Goal: Task Accomplishment & Management: Use online tool/utility

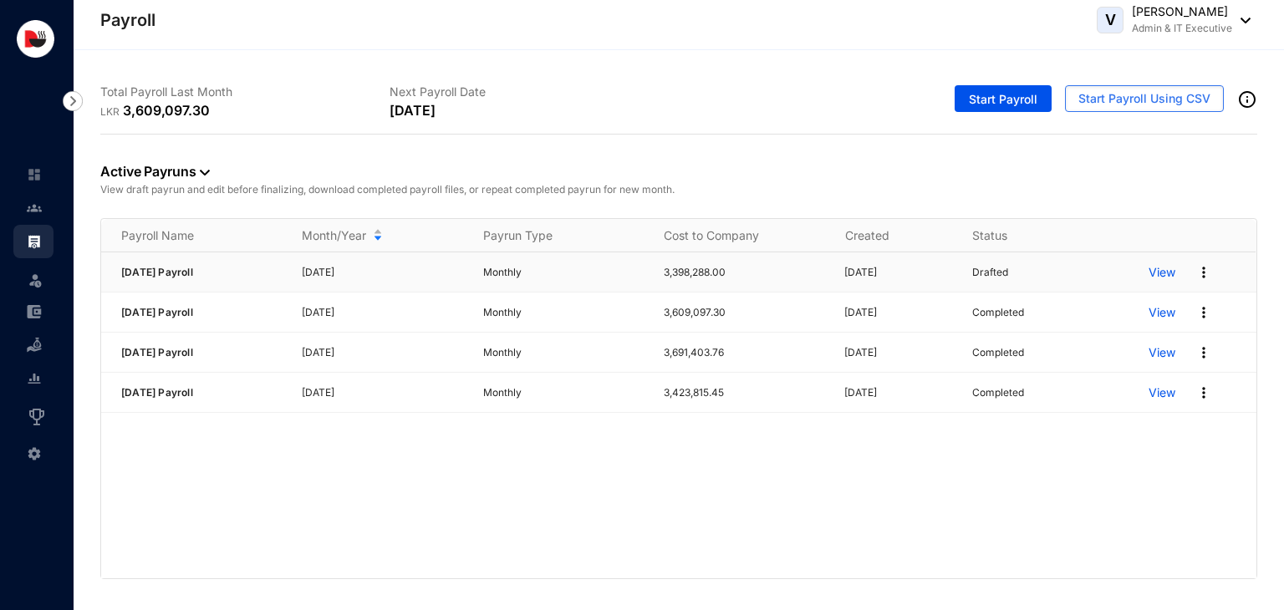
click at [1158, 275] on p "View" at bounding box center [1161, 272] width 27 height 17
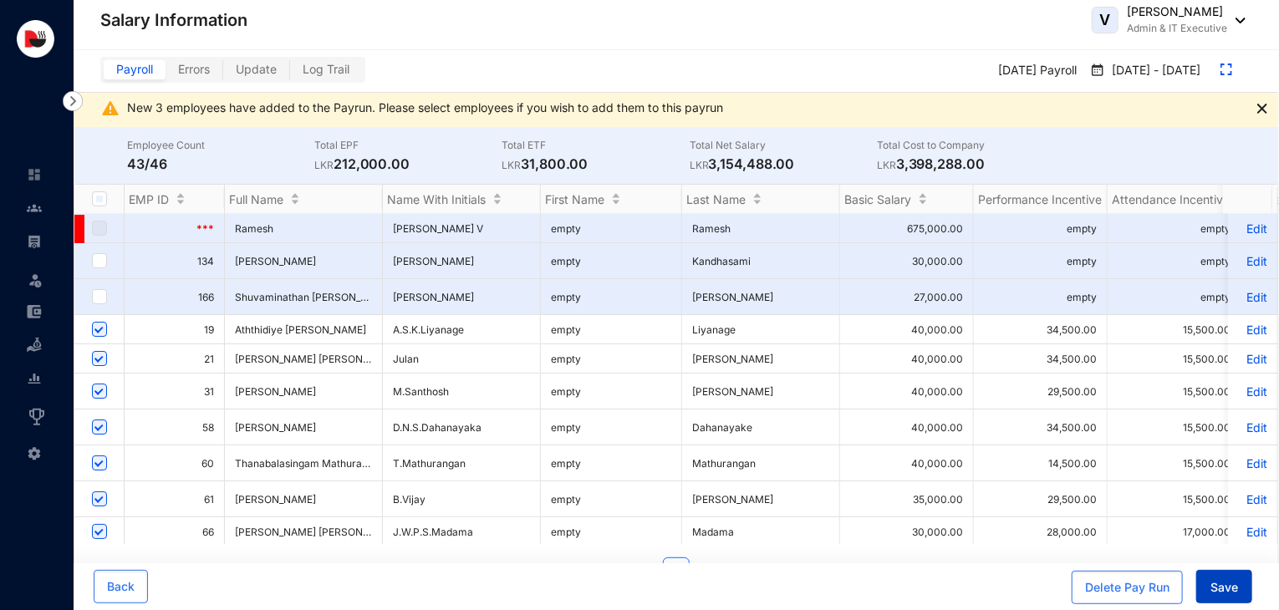
click at [1209, 587] on button "Save" at bounding box center [1224, 586] width 56 height 33
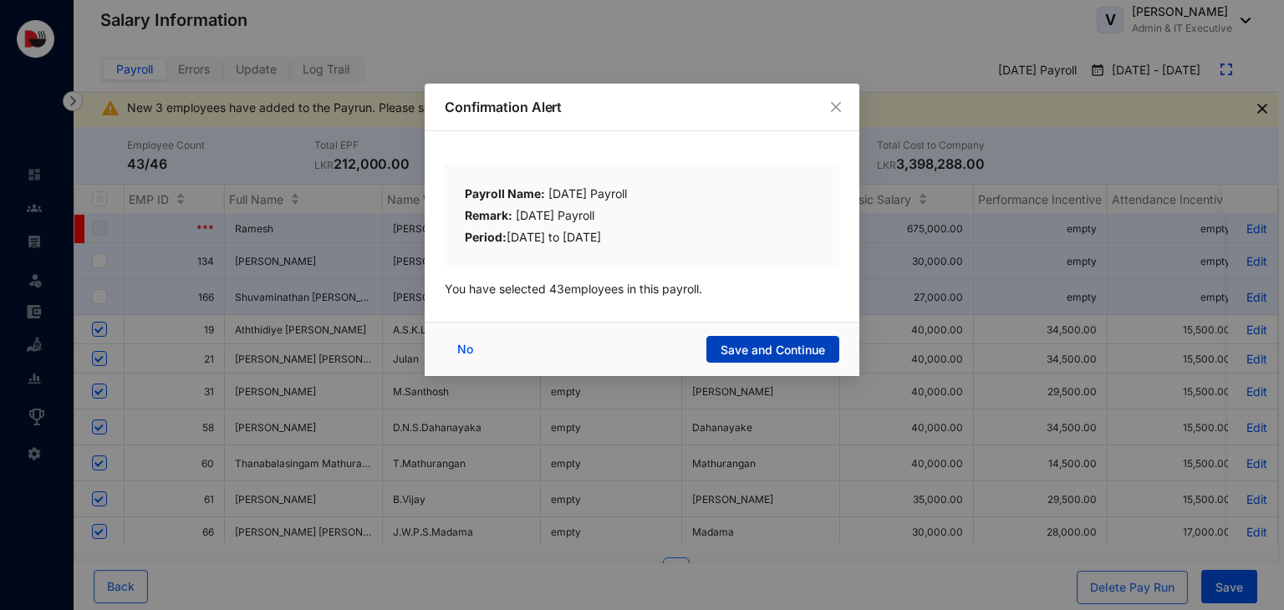
click at [777, 344] on span "Save and Continue" at bounding box center [772, 350] width 104 height 17
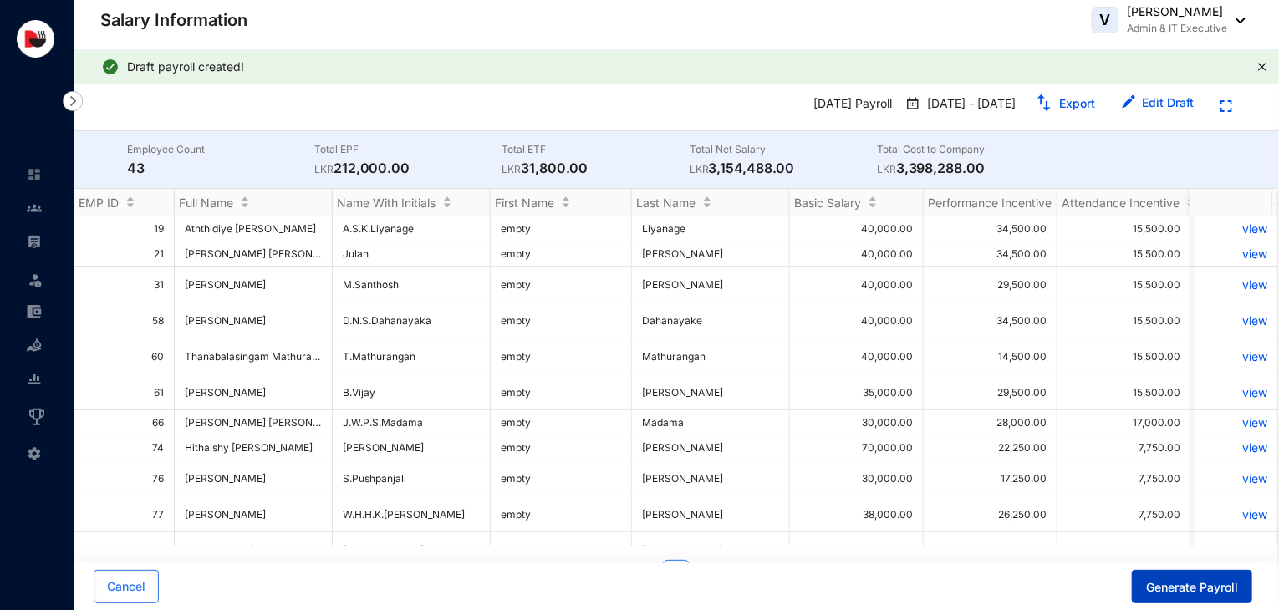
click at [1178, 591] on span "Generate Payroll" at bounding box center [1192, 587] width 92 height 17
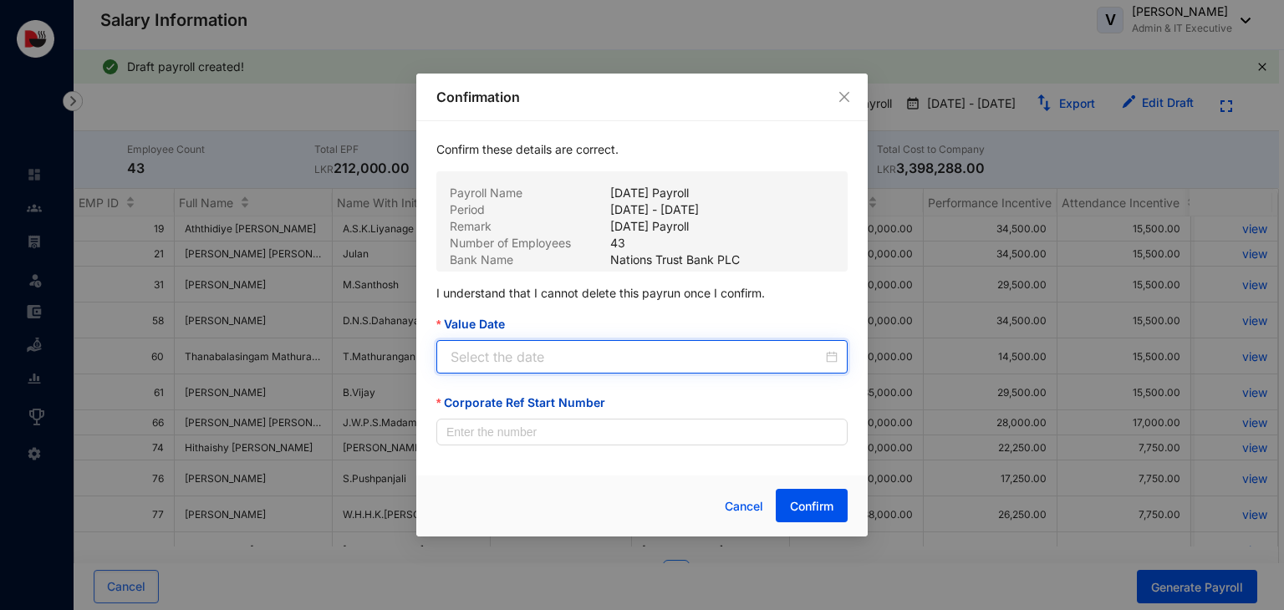
click at [643, 362] on input "Value Date" at bounding box center [637, 357] width 372 height 20
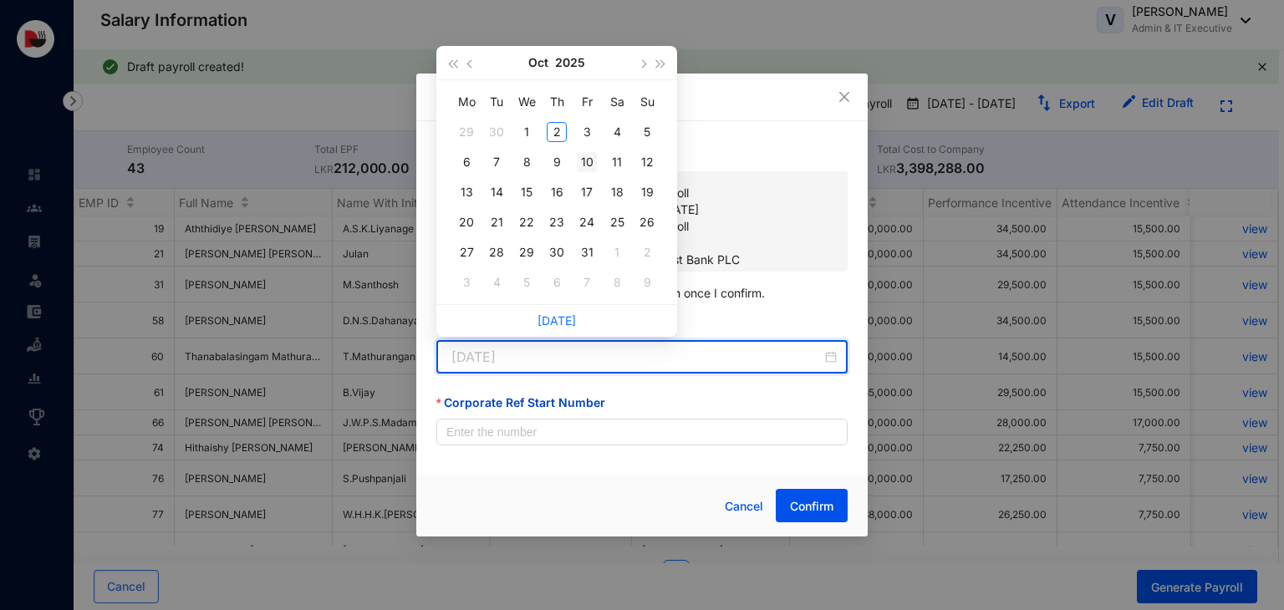
type input "[DATE]"
click at [588, 160] on div "10" at bounding box center [587, 162] width 20 height 20
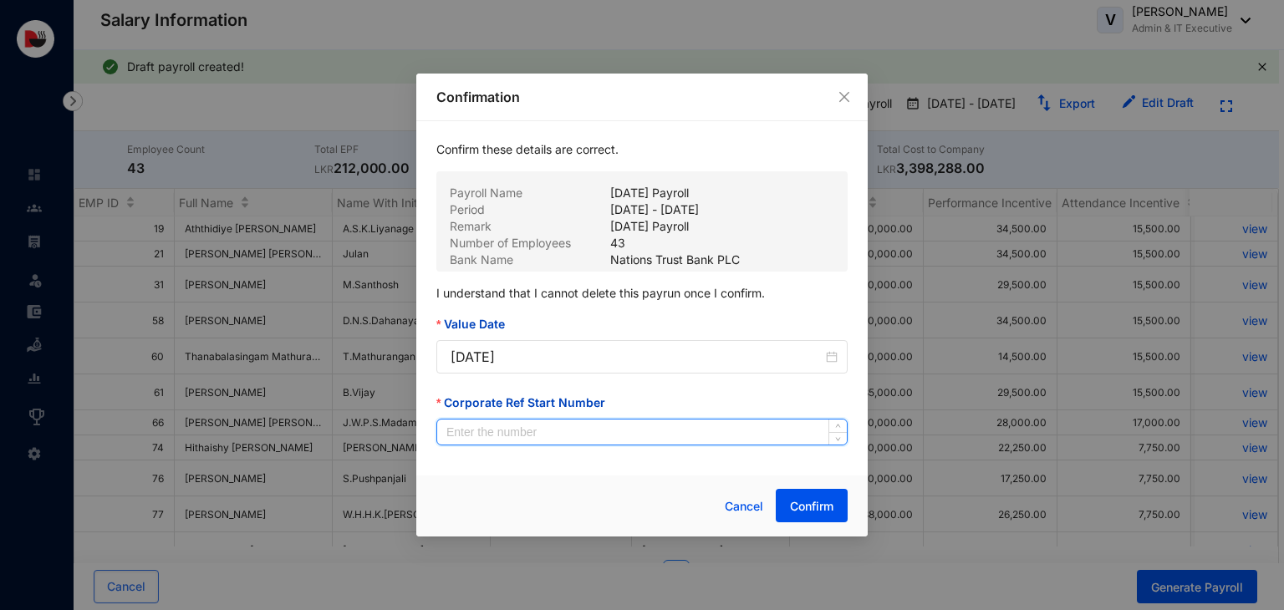
click at [538, 433] on input "Corporate Ref Start Number" at bounding box center [642, 432] width 410 height 25
type input "152"
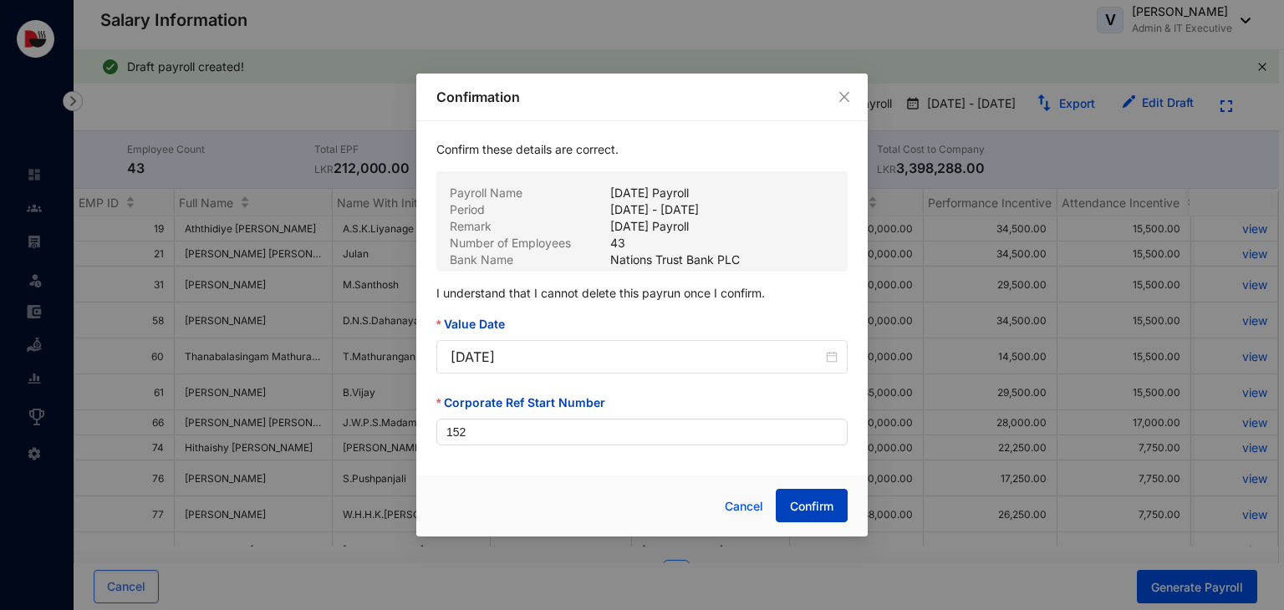
click at [817, 516] on button "Confirm" at bounding box center [812, 505] width 72 height 33
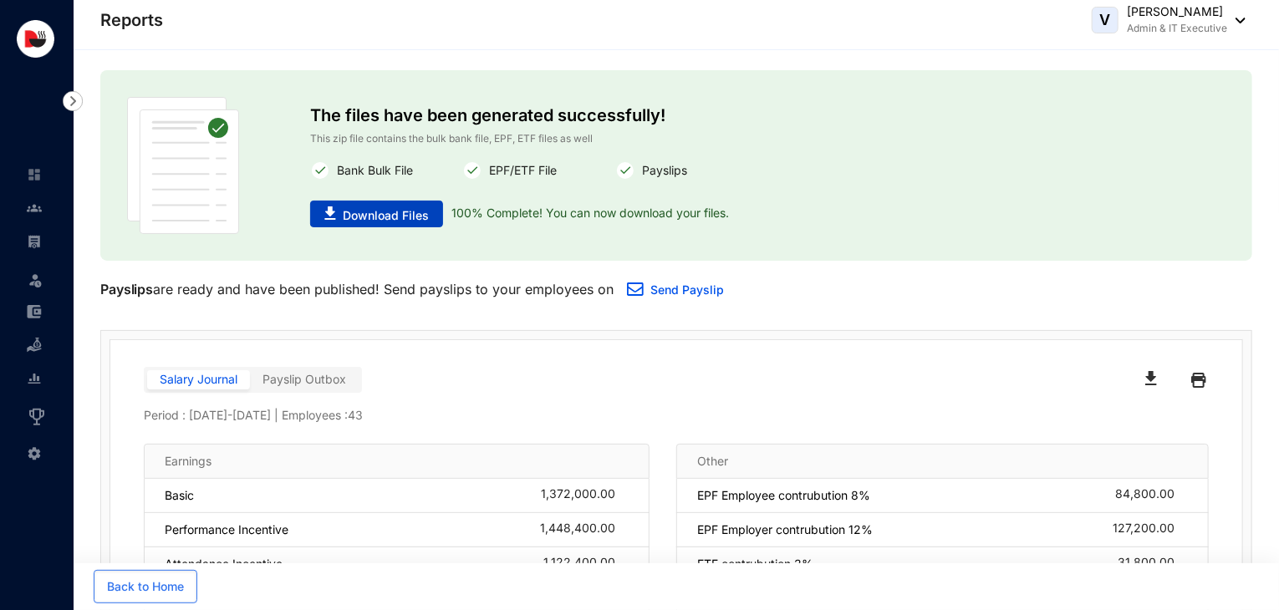
click at [409, 215] on span "Download Files" at bounding box center [386, 215] width 86 height 17
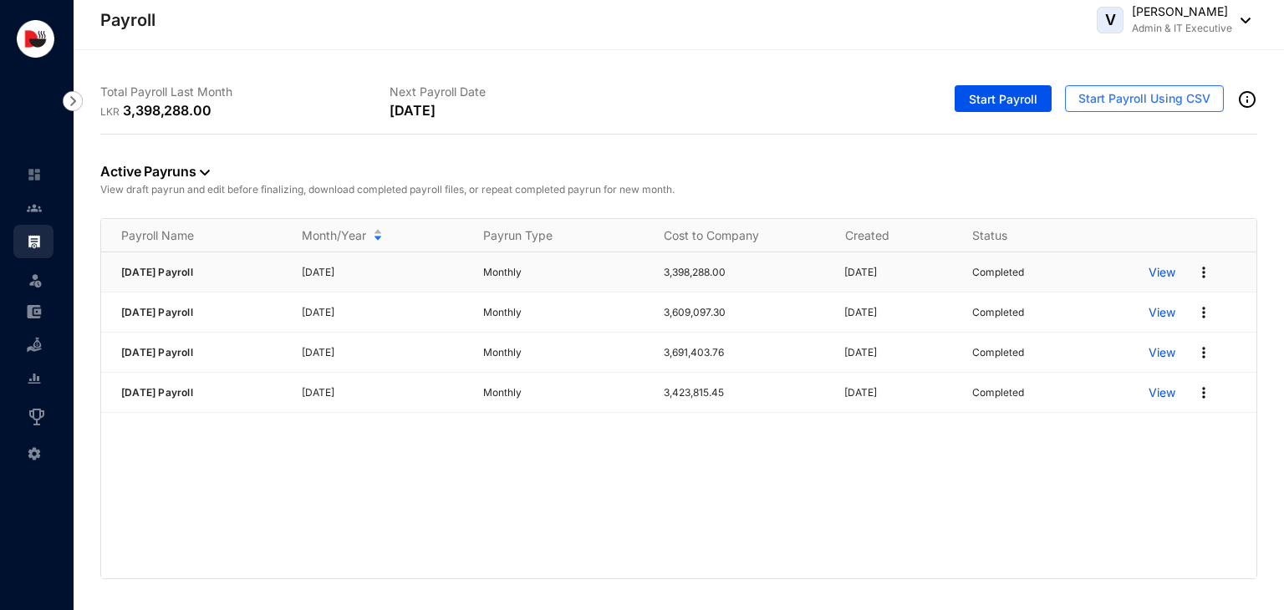
click at [1156, 272] on p "View" at bounding box center [1161, 272] width 27 height 17
